Goal: Complete application form: Complete application form

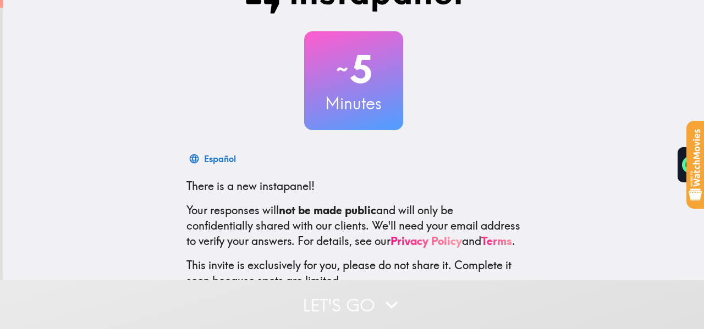
scroll to position [123, 0]
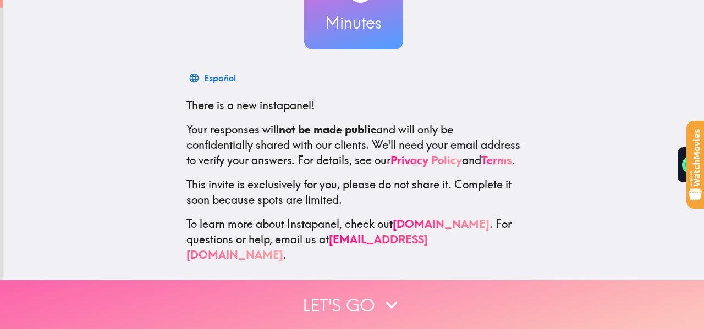
click at [437, 303] on button "Let's go" at bounding box center [352, 304] width 704 height 49
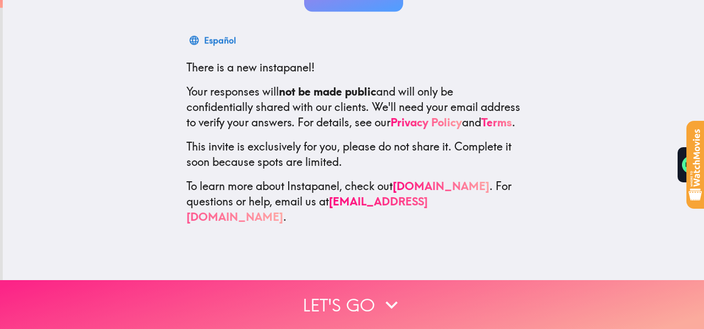
scroll to position [0, 0]
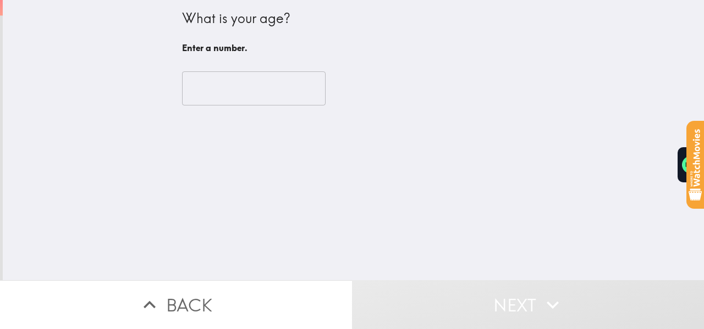
click at [274, 89] on input "number" at bounding box center [254, 88] width 144 height 34
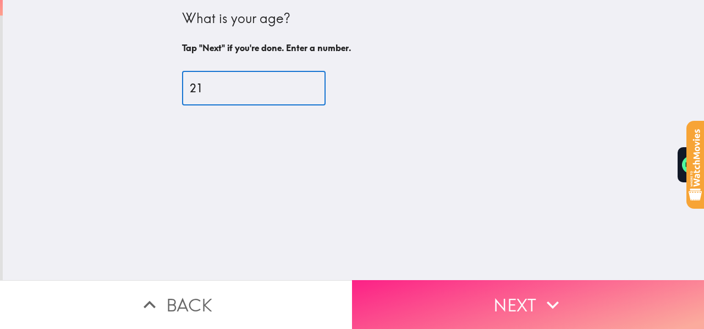
type input "21"
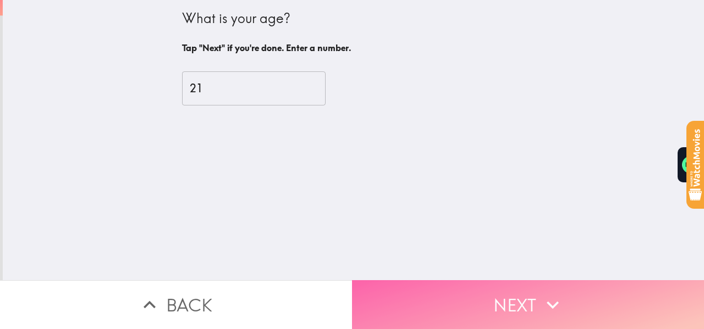
click at [621, 293] on button "Next" at bounding box center [528, 304] width 352 height 49
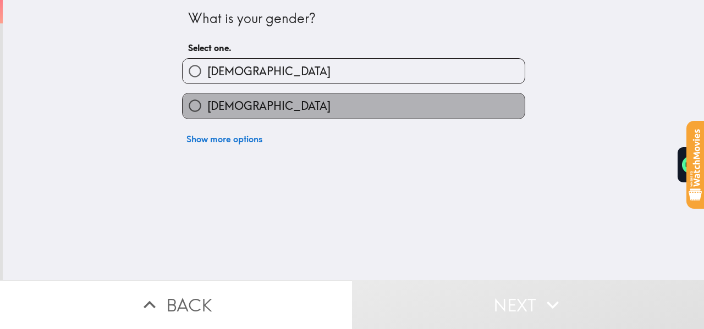
click at [365, 117] on label "[DEMOGRAPHIC_DATA]" at bounding box center [354, 105] width 342 height 25
click at [207, 117] on input "[DEMOGRAPHIC_DATA]" at bounding box center [195, 105] width 25 height 25
radio input "true"
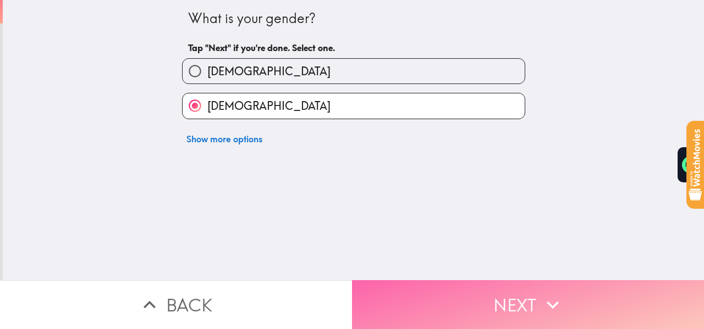
click at [449, 294] on button "Next" at bounding box center [528, 304] width 352 height 49
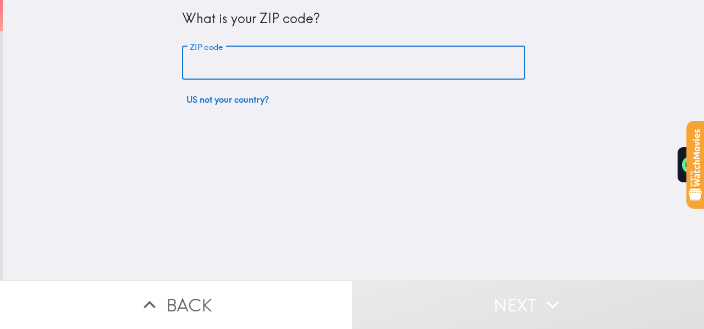
click at [376, 59] on input "ZIP code" at bounding box center [353, 63] width 343 height 34
type input "37615"
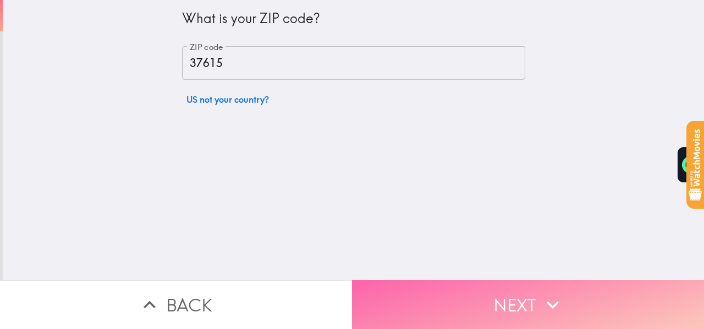
click at [508, 289] on button "Next" at bounding box center [528, 304] width 352 height 49
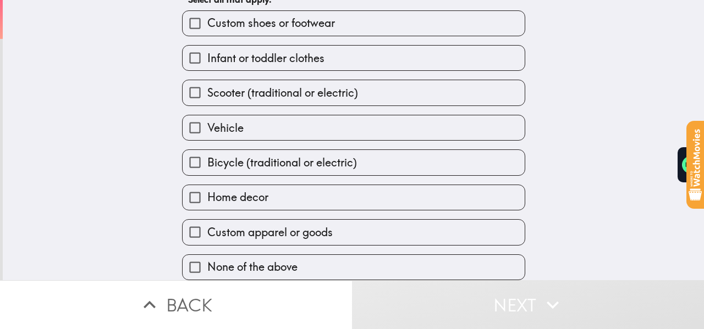
scroll to position [102, 0]
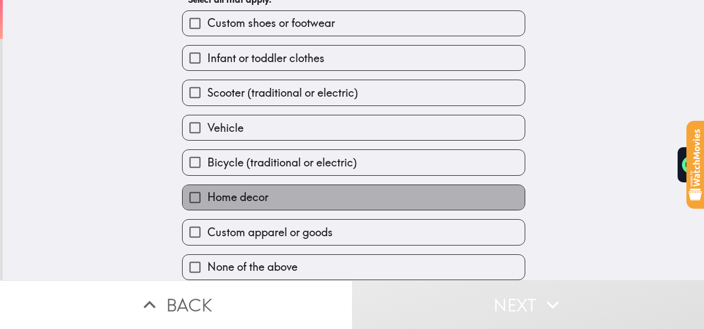
drag, startPoint x: 340, startPoint y: 177, endPoint x: 338, endPoint y: 185, distance: 7.9
click at [340, 185] on label "Home decor" at bounding box center [354, 197] width 342 height 25
click at [207, 185] on input "Home decor" at bounding box center [195, 197] width 25 height 25
checkbox input "true"
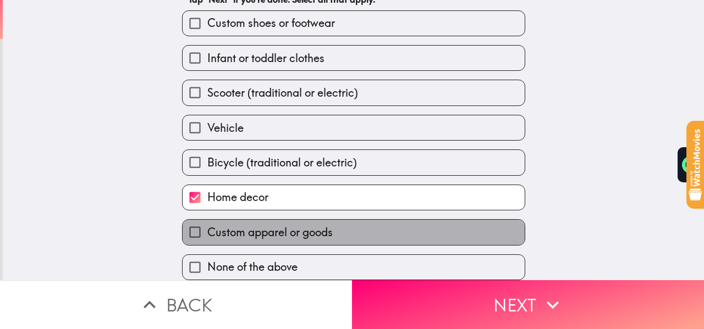
click at [333, 225] on span "Custom apparel or goods" at bounding box center [269, 232] width 125 height 15
click at [207, 221] on input "Custom apparel or goods" at bounding box center [195, 232] width 25 height 25
checkbox input "true"
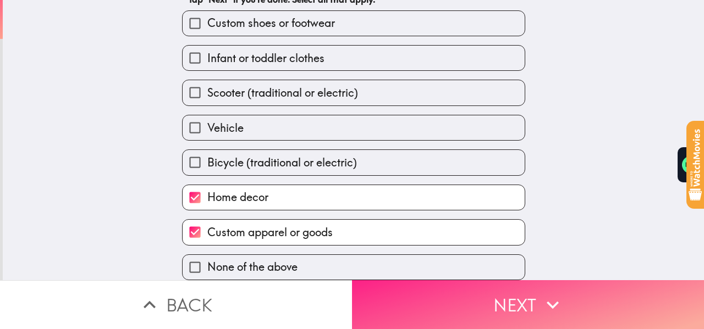
click at [455, 290] on button "Next" at bounding box center [528, 304] width 352 height 49
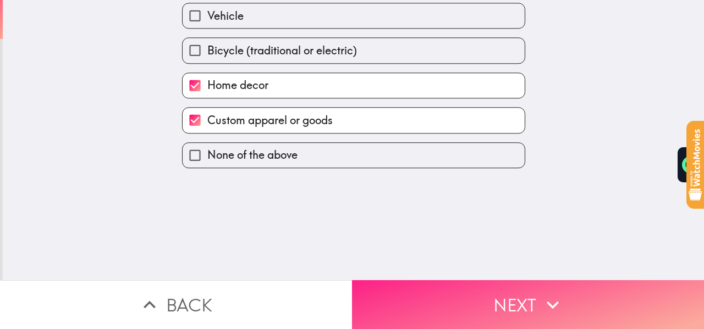
scroll to position [0, 0]
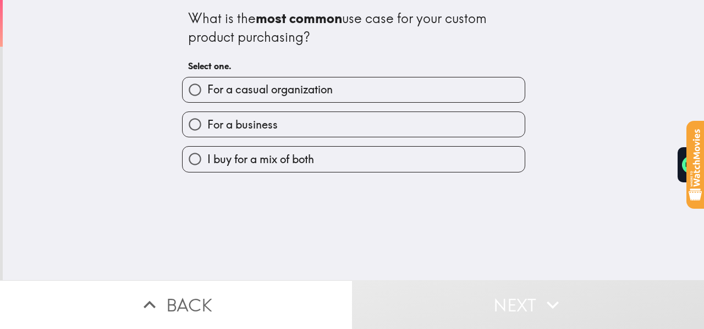
click at [406, 169] on label "I buy for a mix of both" at bounding box center [354, 159] width 342 height 25
click at [207, 169] on input "I buy for a mix of both" at bounding box center [195, 159] width 25 height 25
radio input "true"
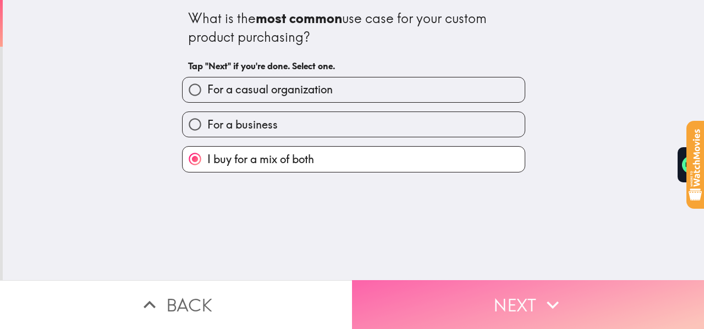
click at [498, 300] on button "Next" at bounding box center [528, 304] width 352 height 49
